Goal: Task Accomplishment & Management: Manage account settings

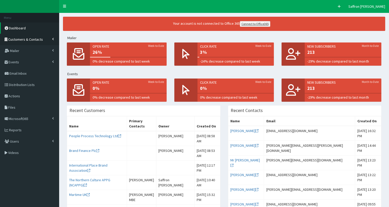
click at [37, 38] on span "Customers & Contacts" at bounding box center [25, 39] width 35 height 5
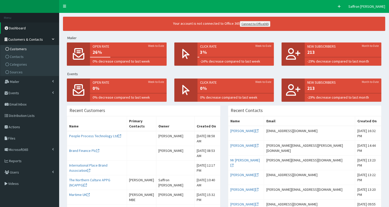
click at [21, 48] on span "Customers" at bounding box center [18, 49] width 17 height 5
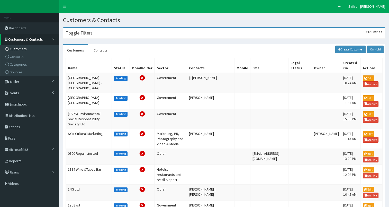
click at [122, 33] on div "Toggle Filters 9732 Entries" at bounding box center [224, 33] width 322 height 11
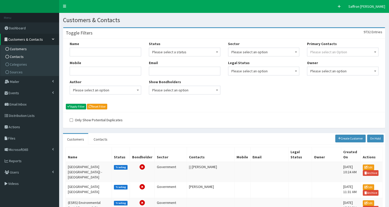
click at [20, 55] on span "Contacts" at bounding box center [17, 56] width 14 height 5
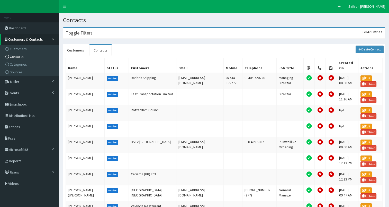
click at [155, 35] on div "Toggle Filters 37842 Entries" at bounding box center [224, 33] width 322 height 11
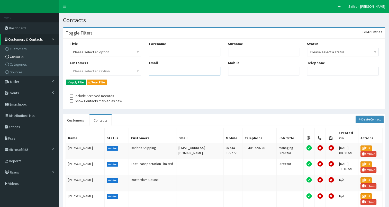
paste input "[PERSON_NAME][EMAIL_ADDRESS][PERSON_NAME][DOMAIN_NAME]"
type input "[PERSON_NAME][EMAIL_ADDRESS][PERSON_NAME][DOMAIN_NAME]"
click at [78, 82] on button "Apply Filter" at bounding box center [76, 83] width 20 height 6
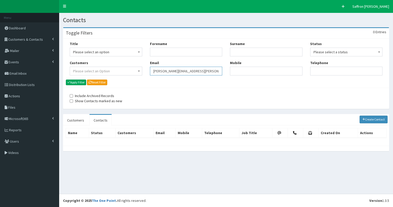
drag, startPoint x: 202, startPoint y: 73, endPoint x: 147, endPoint y: 72, distance: 55.3
click at [147, 72] on div "Forename Email Angela.Wright@reckitt.com" at bounding box center [186, 60] width 80 height 38
paste input "[PERSON_NAME][EMAIL_ADDRESS][PERSON_NAME][DOMAIN_NAME]"
type input "[PERSON_NAME][EMAIL_ADDRESS][PERSON_NAME][DOMAIN_NAME]"
click at [80, 82] on button "Apply Filter" at bounding box center [76, 83] width 20 height 6
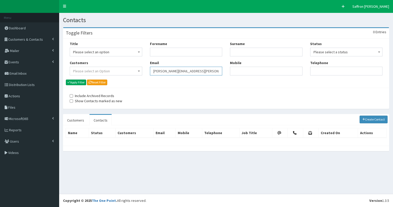
drag, startPoint x: 0, startPoint y: 0, endPoint x: 133, endPoint y: 76, distance: 152.8
click at [133, 76] on div "Title Please select an option Mr Mrs Ms Miss Dr MP QC MBE MEP CBE" at bounding box center [226, 60] width 321 height 38
paste input "[PERSON_NAME][EMAIL_ADDRESS][PERSON_NAME][DOMAIN_NAME]"
type input "[PERSON_NAME][EMAIL_ADDRESS][PERSON_NAME][DOMAIN_NAME]"
click at [84, 82] on button "Apply Filter" at bounding box center [76, 83] width 20 height 6
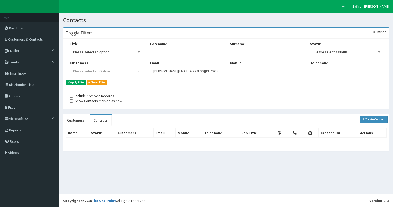
click at [147, 70] on div "Forename Email [PERSON_NAME][EMAIL_ADDRESS][PERSON_NAME][DOMAIN_NAME]" at bounding box center [186, 60] width 80 height 38
paste input "Kendra.McDowall@reckitt.com"
type input "Kendra.McDowall@reckitt.com"
click at [81, 82] on button "Apply Filter" at bounding box center [76, 83] width 20 height 6
drag, startPoint x: 0, startPoint y: 0, endPoint x: 145, endPoint y: 66, distance: 159.3
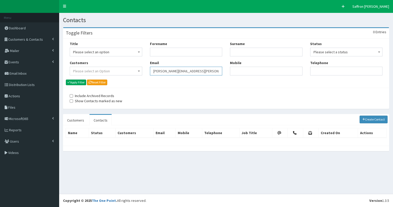
click at [145, 66] on div "Title Please select an option Mr Mrs Ms Miss Dr MP QC MBE MEP CBE" at bounding box center [226, 60] width 321 height 38
paste input "sarah.stutt@wearehullcity.co.uk"
type input "sarah.stutt@wearehullcity.co.uk"
click at [75, 86] on div "Title Please select an option Mr Mrs Ms Miss Dr MP QC MBE MEP CBE Cllr Professo…" at bounding box center [226, 63] width 326 height 49
click at [75, 78] on div "Title Please select an option Mr Mrs Ms Miss Dr MP QC MBE MEP CBE Cllr Professo…" at bounding box center [106, 60] width 80 height 38
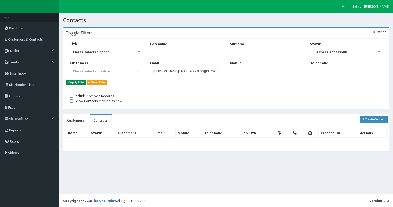
click at [74, 81] on button "Apply Filter" at bounding box center [76, 83] width 20 height 6
drag, startPoint x: 209, startPoint y: 71, endPoint x: 134, endPoint y: 76, distance: 75.3
click at [134, 76] on div "Title Please select an option Mr Mrs Ms Miss Dr MP QC MBE MEP CBE" at bounding box center [226, 60] width 321 height 38
paste input "[EMAIL_ADDRESS][PERSON_NAME][DOMAIN_NAME]"
type input "[EMAIL_ADDRESS][PERSON_NAME][DOMAIN_NAME]"
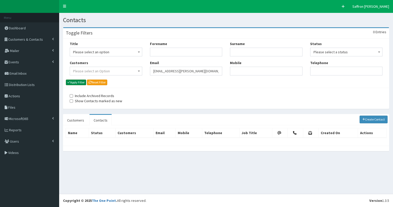
click at [77, 80] on button "Apply Filter" at bounding box center [76, 83] width 20 height 6
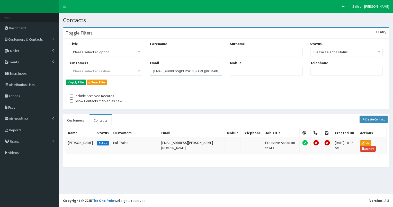
drag, startPoint x: 0, startPoint y: 0, endPoint x: 145, endPoint y: 66, distance: 159.6
click at [145, 66] on div "Title Please select an option Mr Mrs Ms Miss Dr MP QC MBE MEP CBE" at bounding box center [226, 60] width 321 height 38
paste input "lisa.king@hullcc.gov.uk"
type input "lisa.king@hullcc.gov.uk"
click at [70, 81] on button "Apply Filter" at bounding box center [76, 83] width 20 height 6
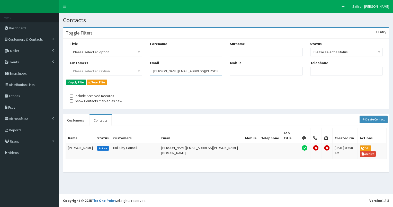
drag, startPoint x: 0, startPoint y: 0, endPoint x: 138, endPoint y: 70, distance: 155.3
click at [138, 70] on div "Title Please select an option Mr Mrs Ms Miss Dr MP QC MBE MEP CBE" at bounding box center [226, 60] width 321 height 38
paste input "roshan.gore-samad@abports.co.uk"
type input "roshan.gore-samad@abports.co.uk"
click at [78, 81] on button "Apply Filter" at bounding box center [76, 83] width 20 height 6
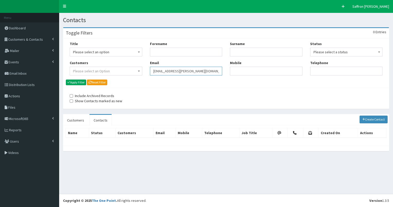
drag, startPoint x: 0, startPoint y: 0, endPoint x: 109, endPoint y: 72, distance: 130.7
click at [109, 72] on div "Title Please select an option Mr Mrs Ms Miss Dr MP QC MBE MEP CBE" at bounding box center [226, 60] width 321 height 38
paste input "hannah.woodcock@humberside.police.uk"
type input "hannah.woodcock@humberside.police.uk"
click at [74, 80] on button "Apply Filter" at bounding box center [76, 83] width 20 height 6
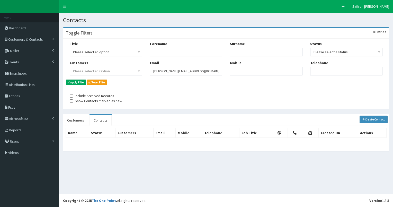
click at [134, 72] on div "Title Please select an option Mr Mrs Ms Miss Dr MP QC MBE MEP CBE" at bounding box center [226, 60] width 321 height 38
paste input "dean.addinell@kcom.com"
type input "dean.addinell@kcom.com"
click at [78, 83] on button "Apply Filter" at bounding box center [76, 83] width 20 height 6
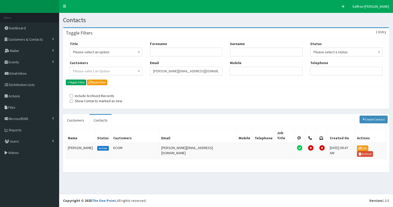
click at [138, 71] on div "Title Please select an option Mr Mrs Ms Miss Dr MP QC MBE MEP CBE" at bounding box center [226, 60] width 321 height 38
paste input "amber.aisthorpe@wcrlaw.co.uk"
type input "amber.aisthorpe@wcrlaw.co.uk"
click at [74, 81] on button "Apply Filter" at bounding box center [76, 83] width 20 height 6
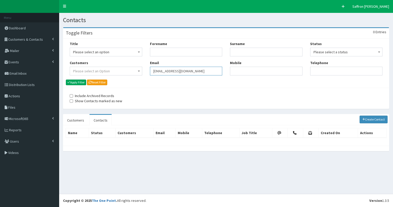
drag, startPoint x: 0, startPoint y: 0, endPoint x: 134, endPoint y: 73, distance: 152.5
click at [135, 73] on div "Title Please select an option Mr Mrs Ms Miss Dr MP QC MBE MEP CBE" at bounding box center [226, 60] width 321 height 38
click at [161, 54] on input "Forename" at bounding box center [186, 52] width 73 height 9
type input "amber"
click at [239, 52] on input "Surname" at bounding box center [266, 52] width 73 height 9
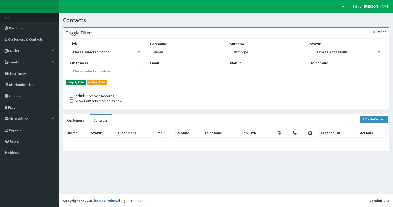
type input "aisthorpe"
click at [78, 81] on button "Apply Filter" at bounding box center [76, 83] width 20 height 6
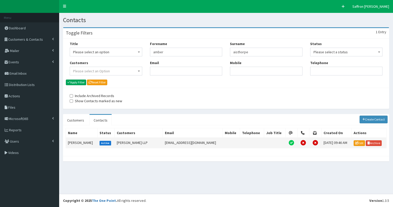
click at [84, 141] on td "[PERSON_NAME]" at bounding box center [82, 143] width 32 height 10
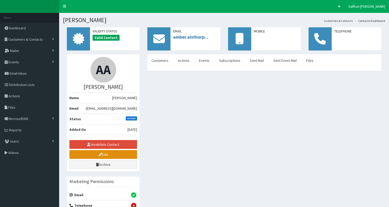
click at [123, 154] on link "Edit" at bounding box center [103, 154] width 68 height 9
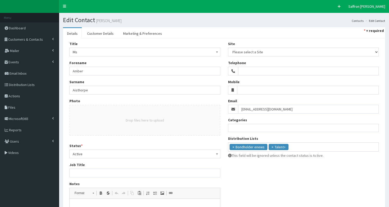
select select
drag, startPoint x: 290, startPoint y: 109, endPoint x: 242, endPoint y: 111, distance: 48.2
click at [242, 111] on input "[EMAIL_ADDRESS][DOMAIN_NAME]" at bounding box center [308, 109] width 141 height 9
paste input "[EMAIL_ADDRESS][DOMAIN_NAME]"
type input "[EMAIL_ADDRESS][DOMAIN_NAME]"
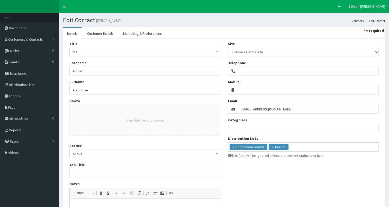
click at [268, 171] on div "Title Please select an option Mr Mrs Ms Miss Dr MP QC MBE MEP CBE Cllr Professo…" at bounding box center [224, 151] width 317 height 220
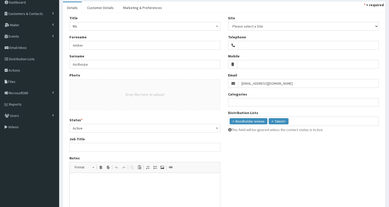
scroll to position [93, 0]
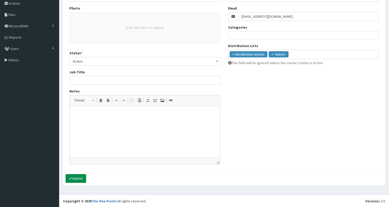
click at [80, 177] on button "Submit" at bounding box center [76, 178] width 21 height 9
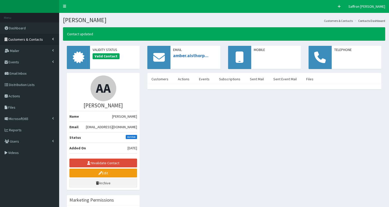
click at [33, 39] on span "Customers & Contacts" at bounding box center [25, 39] width 35 height 5
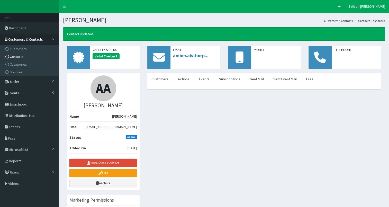
click at [16, 56] on span "Contacts" at bounding box center [17, 56] width 14 height 5
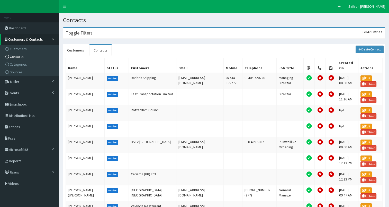
click at [160, 33] on div "Toggle Filters 37842 Entries" at bounding box center [224, 33] width 322 height 11
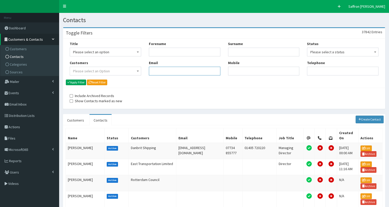
paste input "amber.aisthorpe@wcrlaw.co.uk"
type input "amber.aisthorpe@wcrlaw.co.uk"
click at [77, 82] on button "Apply Filter" at bounding box center [76, 83] width 20 height 6
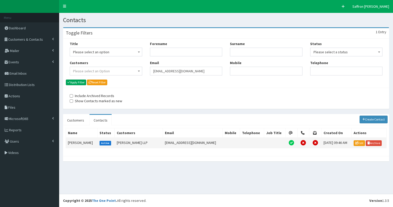
click at [84, 140] on td "Amber Aisthorpe" at bounding box center [82, 143] width 32 height 10
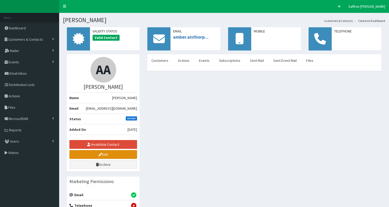
click at [109, 153] on link "Edit" at bounding box center [103, 154] width 68 height 9
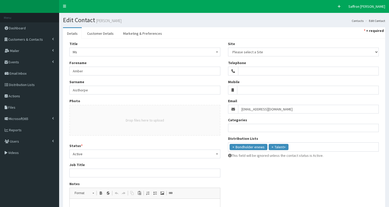
select select
click at [99, 33] on link "Customer Details" at bounding box center [100, 33] width 35 height 11
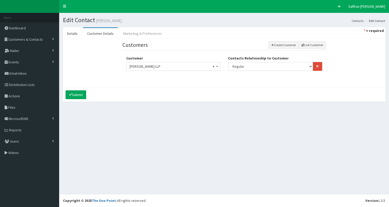
click at [137, 33] on link "Marketing & Preferences" at bounding box center [142, 33] width 47 height 11
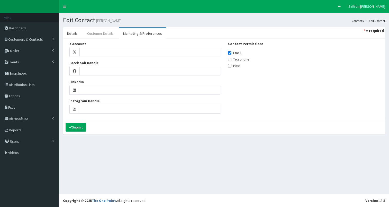
click at [98, 29] on link "Customer Details" at bounding box center [100, 33] width 35 height 11
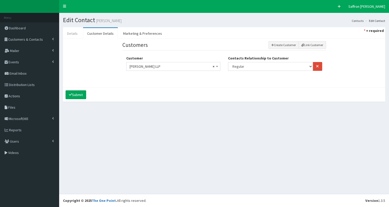
click at [75, 35] on link "Details" at bounding box center [72, 33] width 19 height 11
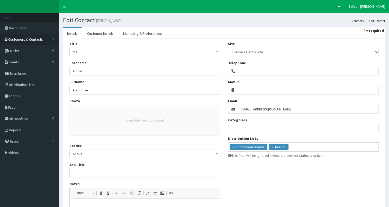
click at [30, 36] on link "Customers & Contacts" at bounding box center [29, 39] width 59 height 11
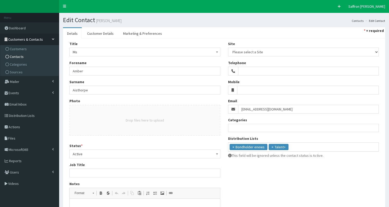
click at [14, 54] on span "Contacts" at bounding box center [17, 56] width 14 height 5
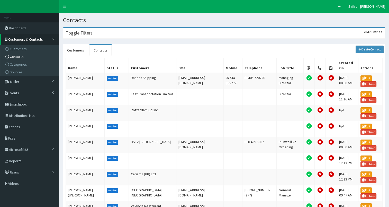
click at [125, 31] on div "Toggle Filters 37842 Entries" at bounding box center [224, 33] width 322 height 11
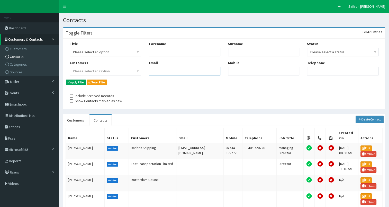
drag, startPoint x: 160, startPoint y: 65, endPoint x: 159, endPoint y: 68, distance: 3.4
paste input "chelsea.owen@wcrlaw.co.uk"
type input "chelsea.owen@wcrlaw.co.uk"
click at [81, 84] on button "Apply Filter" at bounding box center [76, 83] width 20 height 6
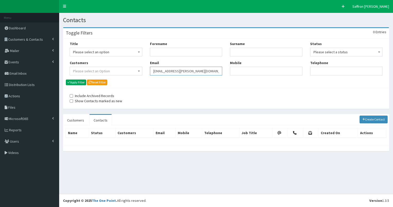
drag, startPoint x: 207, startPoint y: 69, endPoint x: 127, endPoint y: 69, distance: 80.3
click at [127, 69] on div "Title Please select an option Mr Mrs Ms Miss Dr MP QC MBE MEP CBE" at bounding box center [226, 60] width 321 height 38
click at [168, 53] on input "Forename" at bounding box center [186, 52] width 73 height 9
type input "chelsea"
click at [255, 57] on div "Surname Mobile" at bounding box center [266, 60] width 80 height 38
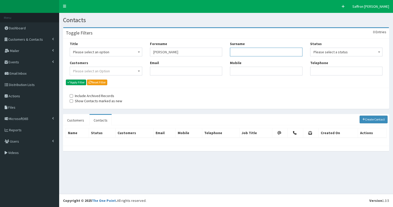
click at [255, 52] on input "Surname" at bounding box center [266, 52] width 73 height 9
type input "owen"
click at [66, 80] on button "Apply Filter" at bounding box center [76, 83] width 20 height 6
drag, startPoint x: 168, startPoint y: 51, endPoint x: 136, endPoint y: 55, distance: 32.1
click at [136, 55] on div "Title Please select an option Mr Mrs Ms Miss Dr MP QC MBE MEP CBE" at bounding box center [226, 60] width 321 height 38
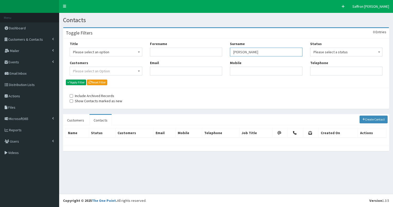
drag, startPoint x: 252, startPoint y: 54, endPoint x: 216, endPoint y: 55, distance: 35.8
click at [216, 55] on div "Title Please select an option Mr Mrs Ms Miss Dr MP QC MBE MEP CBE" at bounding box center [226, 60] width 321 height 38
paste input "[PERSON_NAME][EMAIL_ADDRESS][PERSON_NAME][DOMAIN_NAME]"
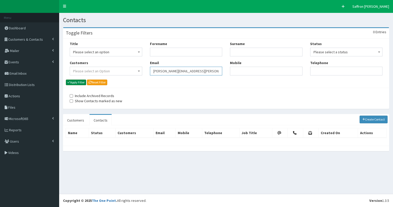
type input "[PERSON_NAME][EMAIL_ADDRESS][PERSON_NAME][DOMAIN_NAME]"
drag, startPoint x: 77, startPoint y: 83, endPoint x: 131, endPoint y: 83, distance: 53.5
click at [77, 83] on button "Apply Filter" at bounding box center [76, 83] width 20 height 6
drag, startPoint x: 208, startPoint y: 71, endPoint x: 129, endPoint y: 65, distance: 79.5
click at [129, 65] on div "Title Please select an option Mr Mrs Ms Miss Dr MP QC MBE MEP CBE" at bounding box center [226, 60] width 321 height 38
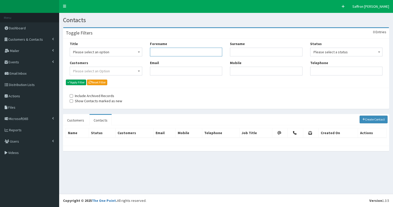
paste input "alexandra.ottley@wcrlaw.co.uk"
drag, startPoint x: 168, startPoint y: 52, endPoint x: 222, endPoint y: 50, distance: 53.8
click at [222, 50] on input "alexandra.ottley@wcrlaw.co.uk" at bounding box center [186, 52] width 73 height 9
type input "[PERSON_NAME]"
drag, startPoint x: 238, startPoint y: 47, endPoint x: 233, endPoint y: 52, distance: 6.8
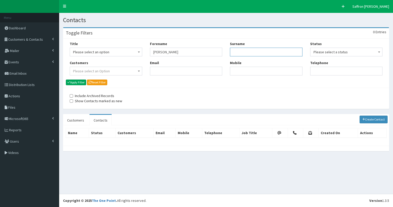
paste input "alexandra.ottley@wcrlaw.co.uk"
drag, startPoint x: 250, startPoint y: 53, endPoint x: 212, endPoint y: 53, distance: 37.6
click at [212, 53] on div "Title Please select an option Mr Mrs Ms Miss Dr MP QC MBE MEP CBE" at bounding box center [226, 60] width 321 height 38
drag, startPoint x: 243, startPoint y: 52, endPoint x: 289, endPoint y: 52, distance: 46.1
click at [289, 52] on input "ottley@wcrlaw.co.uk" at bounding box center [266, 52] width 73 height 9
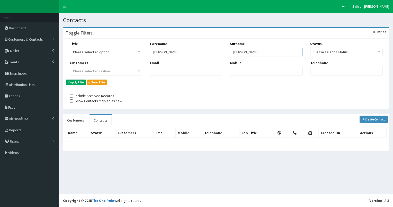
type input "[PERSON_NAME]"
click at [66, 80] on button "Apply Filter" at bounding box center [76, 83] width 20 height 6
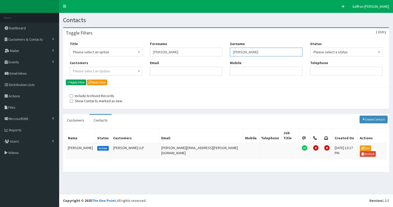
drag, startPoint x: 0, startPoint y: 0, endPoint x: 211, endPoint y: 52, distance: 216.8
click at [211, 52] on div "Title Please select an option Mr Mrs Ms Miss Dr MP QC MBE MEP CBE" at bounding box center [226, 60] width 321 height 38
drag, startPoint x: 175, startPoint y: 51, endPoint x: 143, endPoint y: 51, distance: 32.4
click at [143, 51] on div "Title Please select an option Mr Mrs Ms Miss Dr MP QC MBE MEP CBE" at bounding box center [226, 60] width 321 height 38
click at [86, 143] on td "[PERSON_NAME]" at bounding box center [80, 151] width 29 height 16
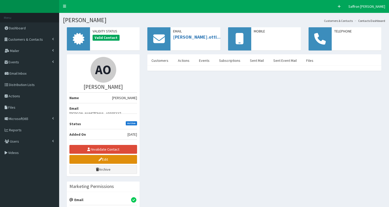
click at [108, 155] on link "Edit" at bounding box center [103, 159] width 68 height 9
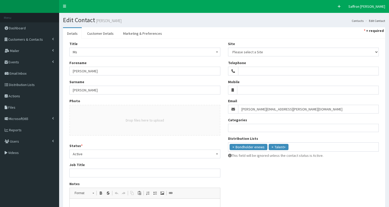
select select
drag, startPoint x: 309, startPoint y: 110, endPoint x: 206, endPoint y: 114, distance: 102.5
click at [206, 114] on div "Title Please select an option Mr Mrs Ms Miss Dr MP QC MBE MEP CBE Cllr Professo…" at bounding box center [224, 151] width 317 height 220
paste input "alexandra.ottley@wcrlaw.co.uk"
click at [272, 175] on div "Title Please select an option Mr Mrs Ms Miss Dr MP QC MBE MEP CBE Cllr Professo…" at bounding box center [224, 151] width 317 height 220
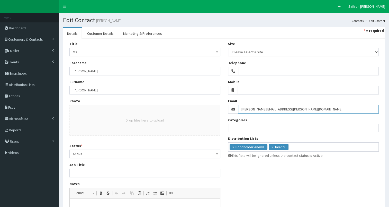
click at [291, 108] on input "[PERSON_NAME][EMAIL_ADDRESS][PERSON_NAME][DOMAIN_NAME]" at bounding box center [308, 109] width 141 height 9
type input "[PERSON_NAME][EMAIL_ADDRESS][PERSON_NAME][DOMAIN_NAME]"
click at [291, 182] on div "Title Please select an option Mr Mrs Ms Miss Dr MP QC MBE MEP CBE Cllr Professo…" at bounding box center [224, 151] width 317 height 220
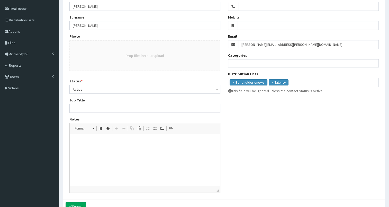
scroll to position [93, 0]
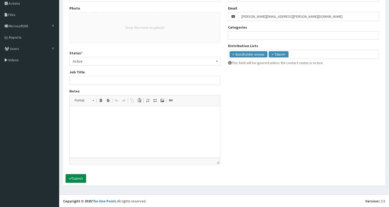
click at [77, 177] on button "Submit" at bounding box center [76, 178] width 21 height 9
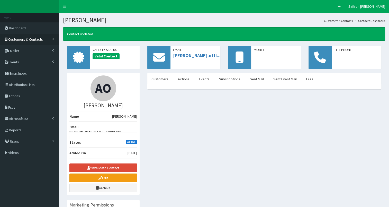
click at [35, 40] on span "Customers & Contacts" at bounding box center [25, 39] width 35 height 5
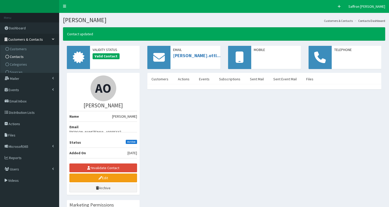
click at [22, 57] on span "Contacts" at bounding box center [17, 56] width 14 height 5
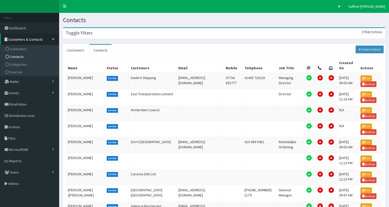
click at [131, 30] on div "Toggle Filters 37842 Entries" at bounding box center [224, 33] width 322 height 11
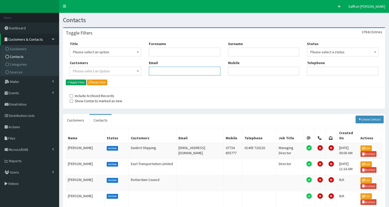
paste input "alexandra.ottley@wcrlaw.co.uk"
type input "[PERSON_NAME][EMAIL_ADDRESS][PERSON_NAME][DOMAIN_NAME]"
drag, startPoint x: 68, startPoint y: 79, endPoint x: 80, endPoint y: 81, distance: 12.5
click at [68, 79] on div "Title Please select an option Mr Mrs Ms Miss Dr MP QC MBE MEP CBE Cllr Professo…" at bounding box center [105, 60] width 79 height 38
click at [80, 81] on button "Apply Filter" at bounding box center [76, 83] width 20 height 6
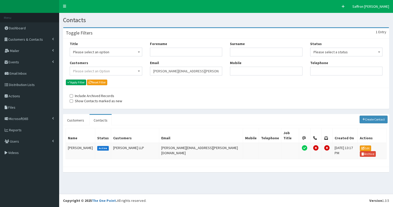
click at [112, 72] on div "Title Please select an option Mr Mrs Ms Miss Dr MP QC MBE MEP CBE" at bounding box center [226, 60] width 321 height 38
paste input "Dawn.Stockdale@wjfg.co.uk"
type input "Dawn.Stockdale@wjfg.co.uk"
click at [77, 82] on button "Apply Filter" at bounding box center [76, 83] width 20 height 6
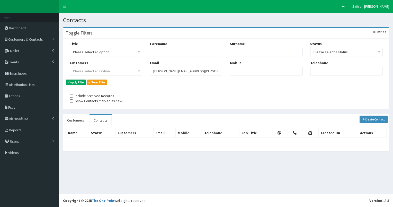
click at [130, 71] on div "Title Please select an option Mr Mrs Ms Miss Dr MP QC MBE MEP CBE" at bounding box center [226, 60] width 321 height 38
paste input "lauren.lawrence@catchuk.org"
type input "lauren.lawrence@catchuk.org"
click at [76, 82] on button "Apply Filter" at bounding box center [76, 83] width 20 height 6
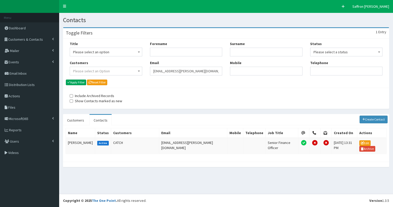
click at [152, 72] on input "lauren.lawrence@catchuk.org" at bounding box center [186, 71] width 73 height 9
paste input "sarah.s@handhcomms.co.uk"
type input "sarah.s@handhcomms.co.uk"
click at [76, 81] on button "Apply Filter" at bounding box center [76, 83] width 20 height 6
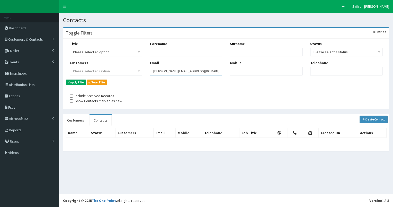
drag, startPoint x: 208, startPoint y: 70, endPoint x: 140, endPoint y: 71, distance: 68.2
click at [140, 71] on div "Title Please select an option Mr Mrs Ms Miss Dr MP QC MBE MEP CBE" at bounding box center [226, 60] width 321 height 38
paste input "[PERSON_NAME][EMAIL_ADDRESS][DOMAIN_NAME]"
type input "[PERSON_NAME][EMAIL_ADDRESS][DOMAIN_NAME]"
click at [86, 83] on button "Apply Filter" at bounding box center [76, 83] width 20 height 6
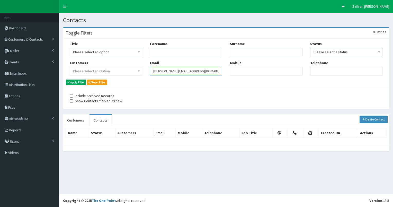
drag, startPoint x: 0, startPoint y: 0, endPoint x: 149, endPoint y: 77, distance: 167.1
click at [149, 77] on div "Forename Email [PERSON_NAME][EMAIL_ADDRESS][DOMAIN_NAME]" at bounding box center [186, 60] width 80 height 38
paste input "[EMAIL_ADDRESS][DOMAIN_NAME]"
type input "[EMAIL_ADDRESS][DOMAIN_NAME]"
drag, startPoint x: 73, startPoint y: 81, endPoint x: 78, endPoint y: 81, distance: 4.9
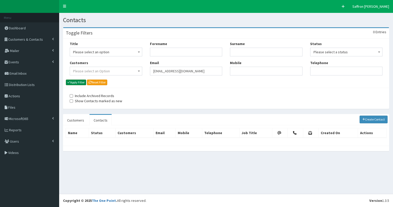
click at [73, 81] on button "Apply Filter" at bounding box center [76, 83] width 20 height 6
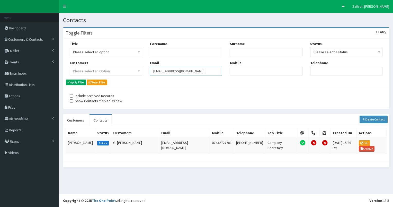
drag, startPoint x: 0, startPoint y: 0, endPoint x: 144, endPoint y: 74, distance: 161.8
click at [144, 74] on div "Title Please select an option Mr Mrs Ms Miss Dr MP QC MBE MEP CBE" at bounding box center [226, 60] width 321 height 38
